Goal: Information Seeking & Learning: Learn about a topic

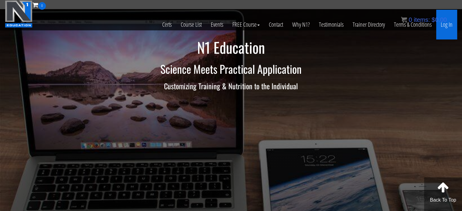
click at [447, 26] on link "Log In" at bounding box center [446, 25] width 21 height 30
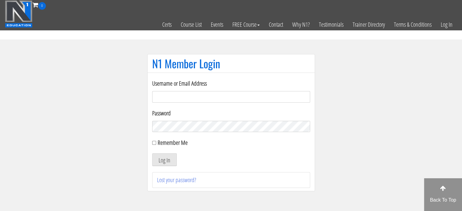
type input "[EMAIL_ADDRESS][DOMAIN_NAME]"
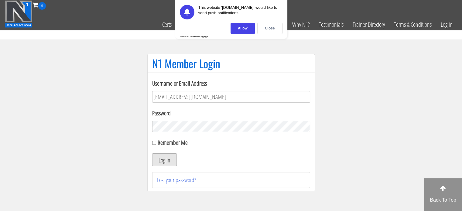
click at [164, 160] on button "Log In" at bounding box center [164, 159] width 25 height 13
click at [269, 30] on div "Close" at bounding box center [269, 28] width 25 height 11
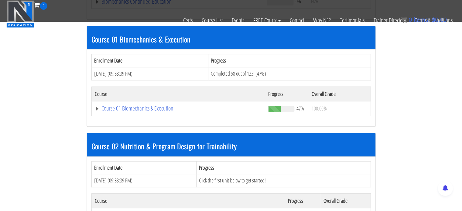
scroll to position [171, 0]
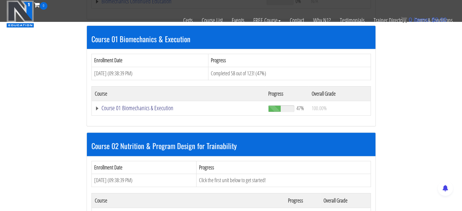
click at [156, 108] on link "Course 01 Biomechanics & Execution" at bounding box center [179, 108] width 168 height 6
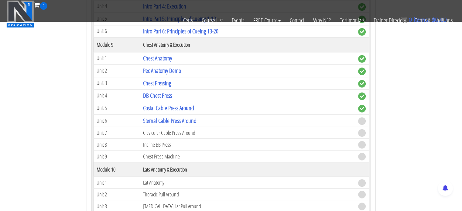
scroll to position [1040, 0]
click at [173, 103] on link "Costal Cable Press Around" at bounding box center [168, 107] width 51 height 8
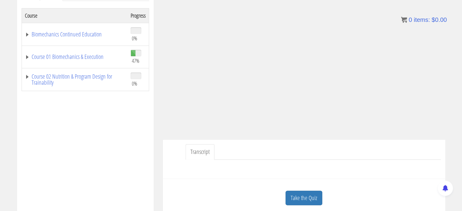
scroll to position [100, 0]
click at [64, 56] on link "Course 01 Biomechanics & Execution" at bounding box center [75, 56] width 100 height 6
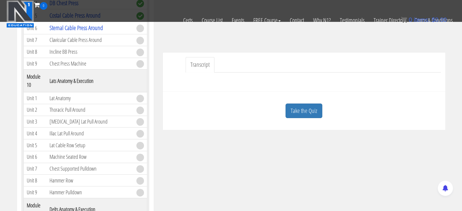
scroll to position [148, 0]
click at [297, 111] on link "Take the Quiz" at bounding box center [303, 110] width 37 height 15
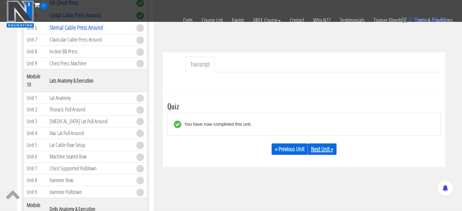
click at [319, 148] on link "Next Unit »" at bounding box center [322, 149] width 29 height 12
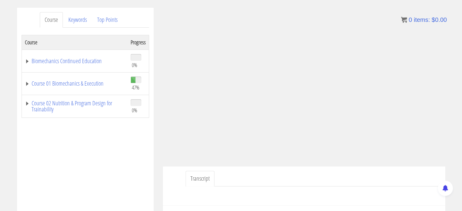
scroll to position [72, 0]
click at [97, 82] on link "Course 01 Biomechanics & Execution" at bounding box center [75, 83] width 100 height 6
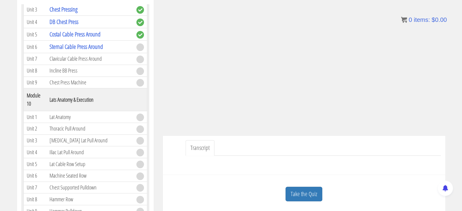
scroll to position [102, 0]
click at [306, 190] on link "Take the Quiz" at bounding box center [303, 194] width 37 height 15
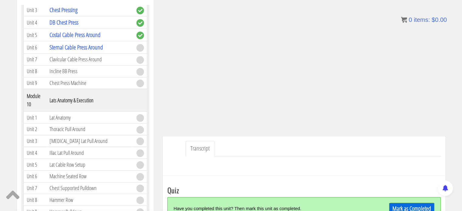
click at [409, 208] on link "Mark as Completed" at bounding box center [411, 209] width 45 height 12
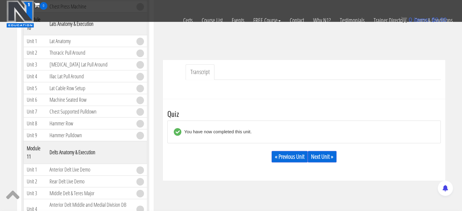
scroll to position [141, 0]
click at [321, 158] on link "Next Unit »" at bounding box center [322, 156] width 29 height 12
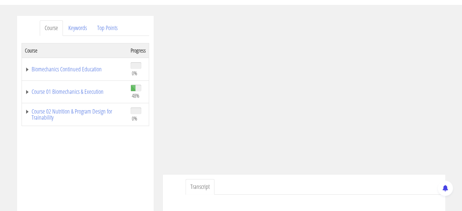
scroll to position [65, 0]
click at [83, 89] on link "Course 01 Biomechanics & Execution" at bounding box center [75, 90] width 100 height 6
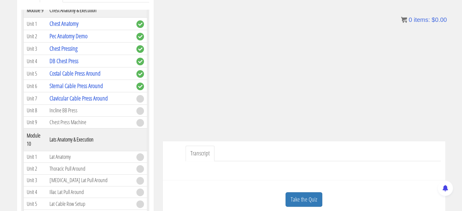
scroll to position [101, 0]
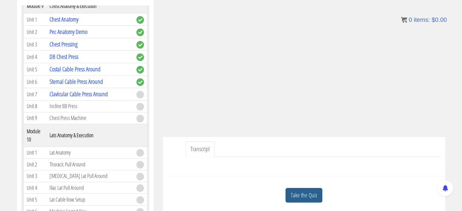
click at [307, 197] on link "Take the Quiz" at bounding box center [303, 195] width 37 height 15
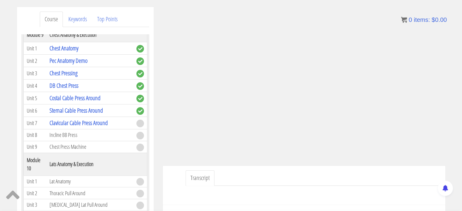
scroll to position [124, 0]
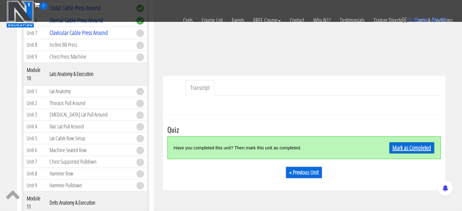
click at [413, 148] on link "Mark as Completed" at bounding box center [411, 148] width 45 height 12
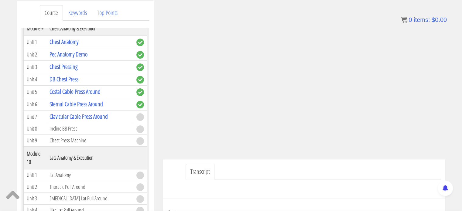
scroll to position [109, 0]
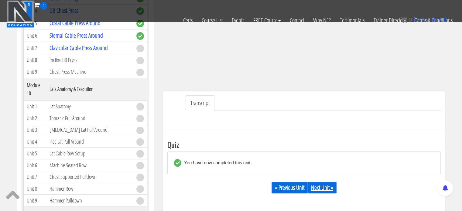
click at [314, 187] on link "Next Unit »" at bounding box center [322, 188] width 29 height 12
click at [318, 189] on link "Next Unit »" at bounding box center [322, 188] width 29 height 12
click at [318, 187] on link "Next Unit »" at bounding box center [322, 188] width 29 height 12
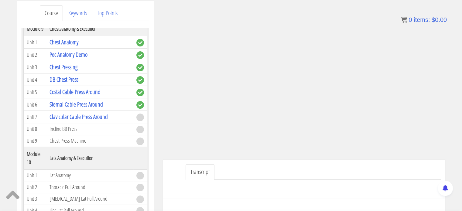
scroll to position [80, 0]
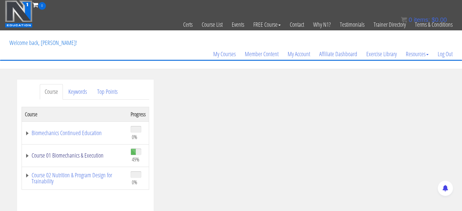
click at [81, 155] on link "Course 01 Biomechanics & Execution" at bounding box center [75, 155] width 100 height 6
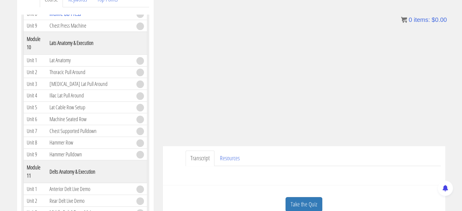
scroll to position [93, 0]
click at [303, 201] on link "Take the Quiz" at bounding box center [303, 203] width 37 height 15
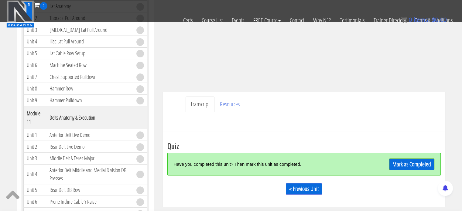
scroll to position [109, 0]
click at [422, 163] on link "Mark as Completed" at bounding box center [411, 164] width 45 height 12
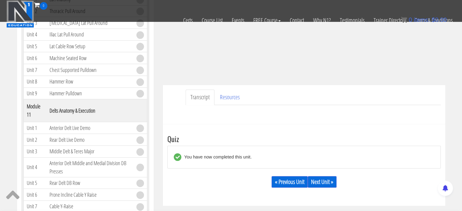
scroll to position [115, 0]
click at [316, 183] on link "Next Unit »" at bounding box center [322, 182] width 29 height 12
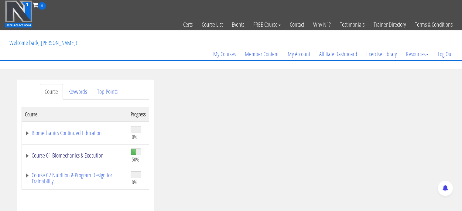
click at [79, 154] on link "Course 01 Biomechanics & Execution" at bounding box center [75, 155] width 100 height 6
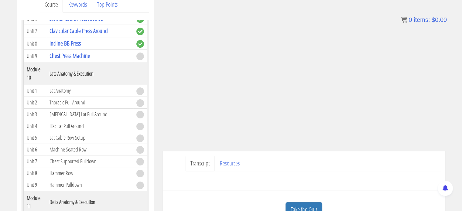
scroll to position [93, 0]
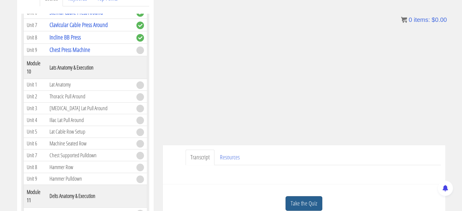
click at [305, 200] on link "Take the Quiz" at bounding box center [303, 203] width 37 height 15
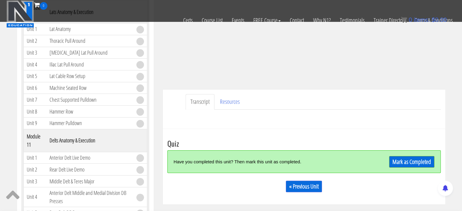
scroll to position [111, 0]
click at [400, 162] on link "Mark as Completed" at bounding box center [411, 161] width 45 height 12
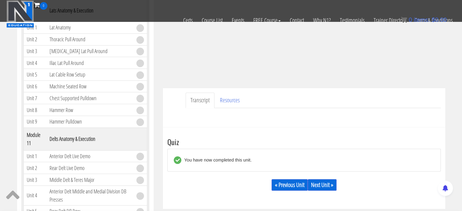
scroll to position [113, 0]
click at [316, 183] on link "Next Unit »" at bounding box center [322, 185] width 29 height 12
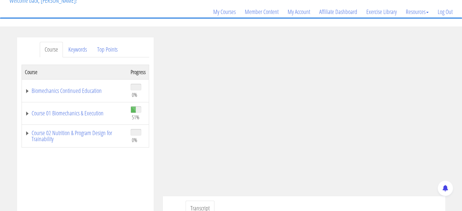
scroll to position [44, 0]
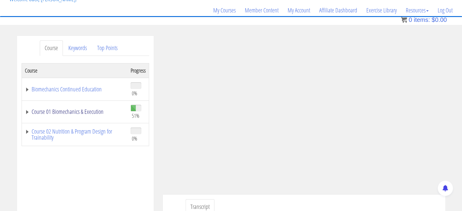
click at [74, 111] on link "Course 01 Biomechanics & Execution" at bounding box center [75, 112] width 100 height 6
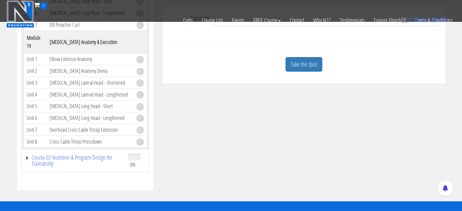
scroll to position [193, 0]
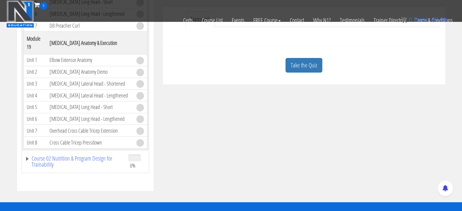
drag, startPoint x: 92, startPoint y: 151, endPoint x: 76, endPoint y: 164, distance: 20.8
click at [76, 164] on td "Course 02 Nutrition & Program Design for Trainability" at bounding box center [74, 161] width 104 height 23
click at [61, 155] on link "Course 02 Nutrition & Program Design for Trainability" at bounding box center [74, 161] width 98 height 12
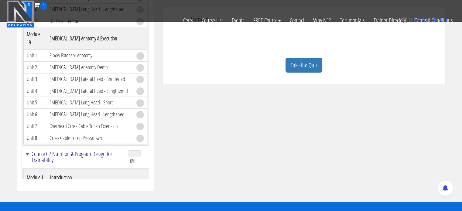
scroll to position [215, 0]
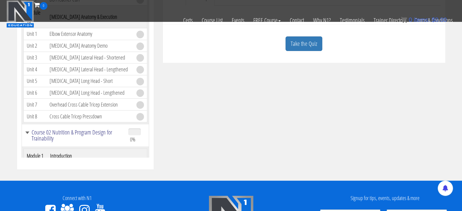
drag, startPoint x: 85, startPoint y: 133, endPoint x: 63, endPoint y: 129, distance: 23.2
click at [63, 129] on link "Course 02 Nutrition & Program Design for Trainability" at bounding box center [74, 135] width 98 height 12
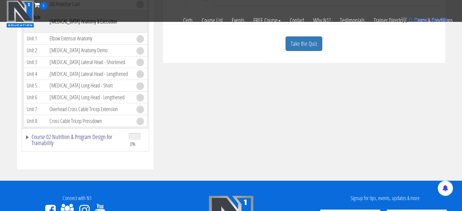
drag, startPoint x: 63, startPoint y: 129, endPoint x: 37, endPoint y: 136, distance: 26.1
click at [37, 136] on link "Course 02 Nutrition & Program Design for Trainability" at bounding box center [74, 140] width 98 height 12
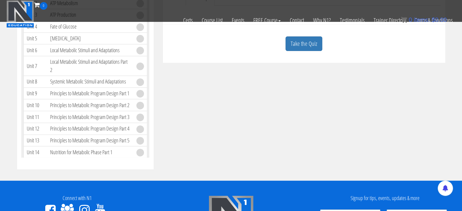
scroll to position [2293, 0]
